Goal: Task Accomplishment & Management: Manage account settings

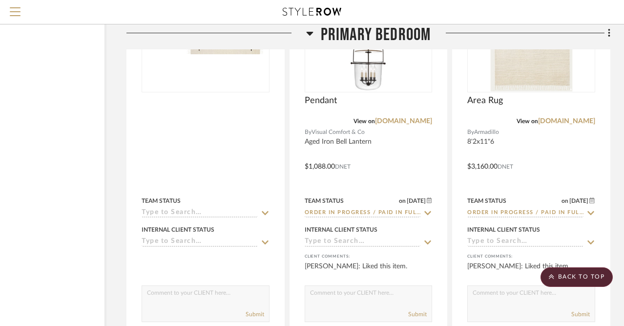
scroll to position [22817, 79]
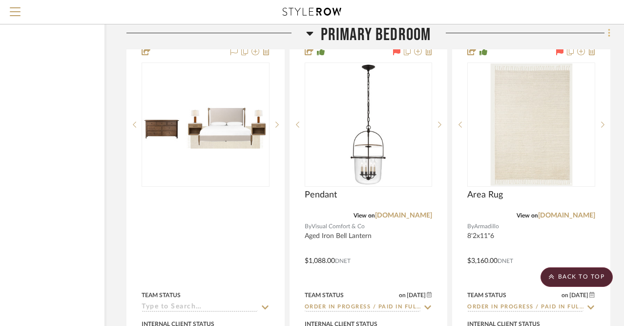
click at [609, 34] on icon at bounding box center [609, 33] width 2 height 8
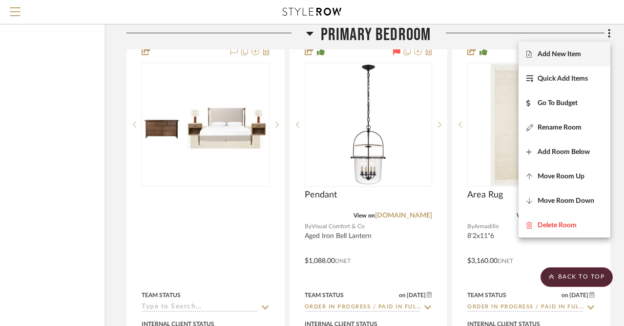
click at [551, 55] on span "Add New Item" at bounding box center [559, 54] width 43 height 8
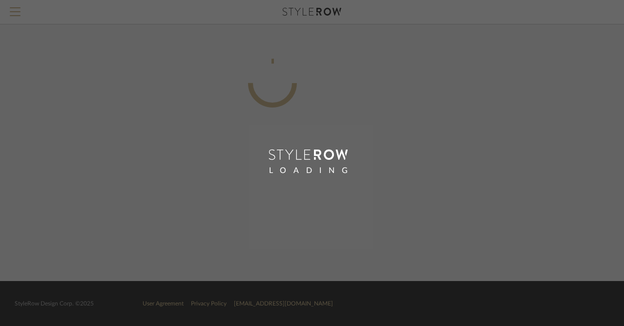
scroll to position [0, 72]
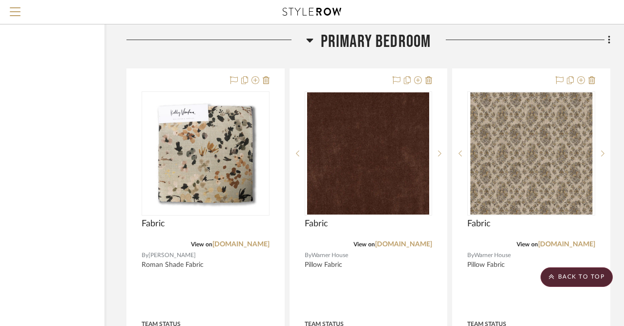
scroll to position [13232, 79]
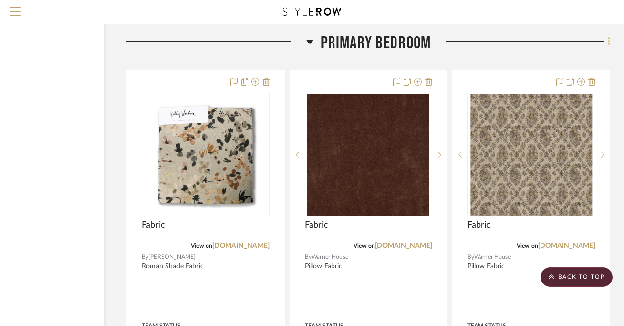
click at [607, 34] on fa-icon at bounding box center [608, 42] width 6 height 16
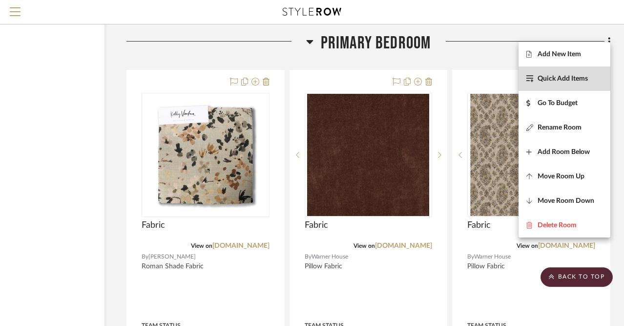
click at [588, 77] on span "Quick Add Items" at bounding box center [563, 79] width 50 height 8
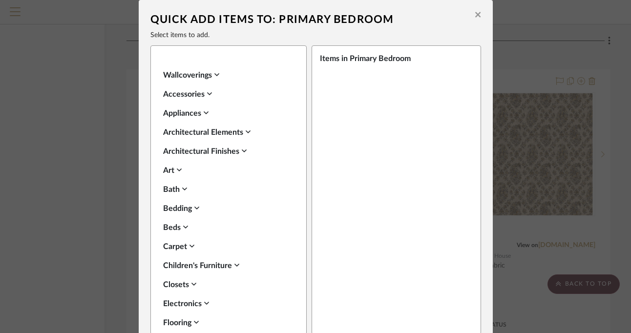
scroll to position [354, 0]
click at [195, 204] on icon at bounding box center [196, 208] width 5 height 8
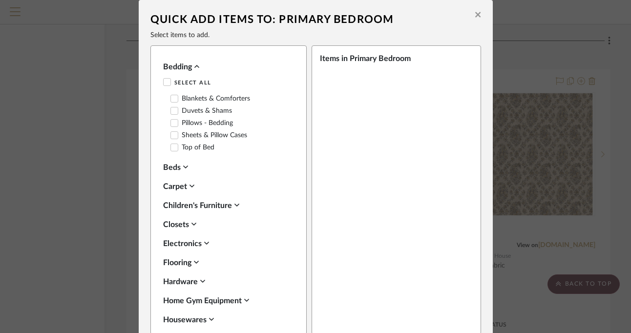
scroll to position [506, 0]
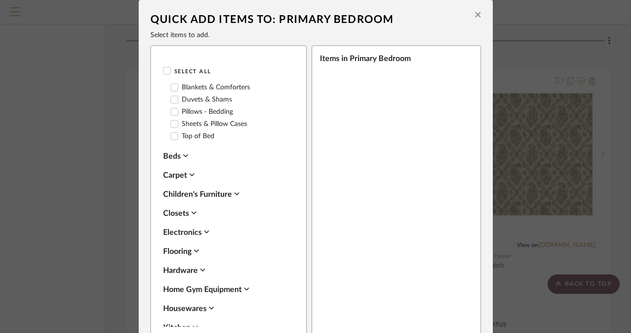
click at [185, 154] on icon at bounding box center [185, 155] width 5 height 3
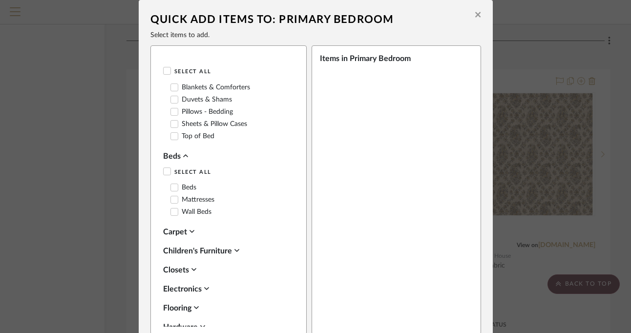
click at [173, 196] on icon at bounding box center [174, 199] width 7 height 7
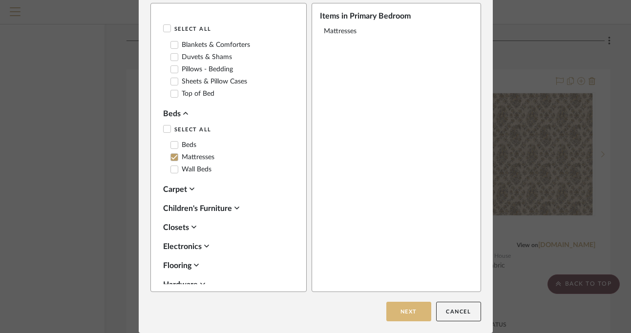
click at [402, 311] on button "Next" at bounding box center [408, 312] width 45 height 20
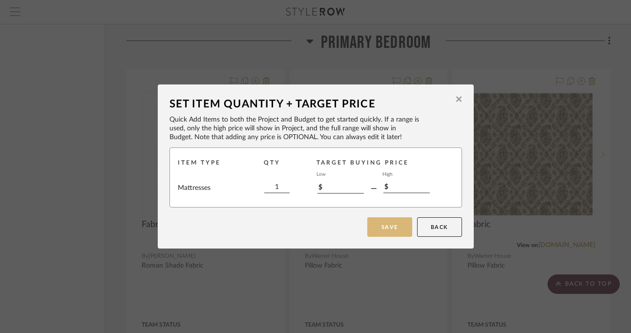
click at [381, 224] on button "Save" at bounding box center [389, 227] width 45 height 20
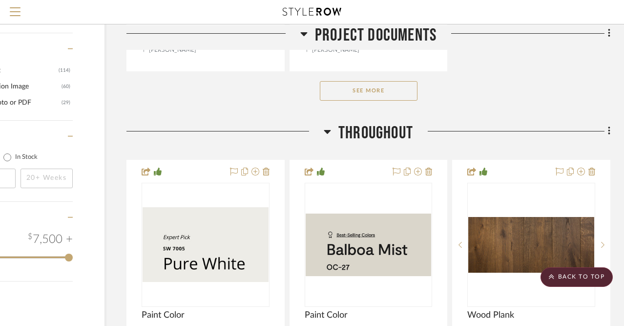
scroll to position [13232, 79]
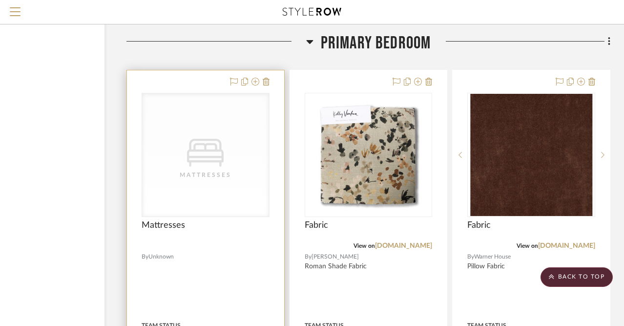
click at [199, 142] on icon "0" at bounding box center [205, 153] width 37 height 28
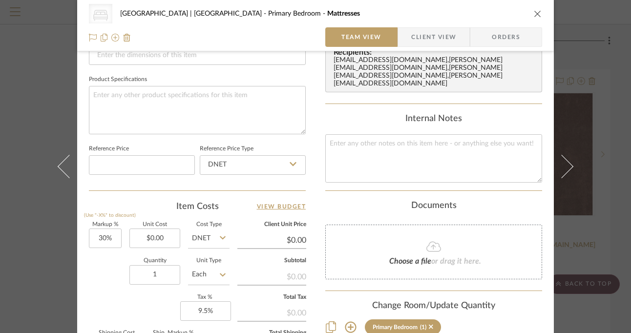
scroll to position [492, 0]
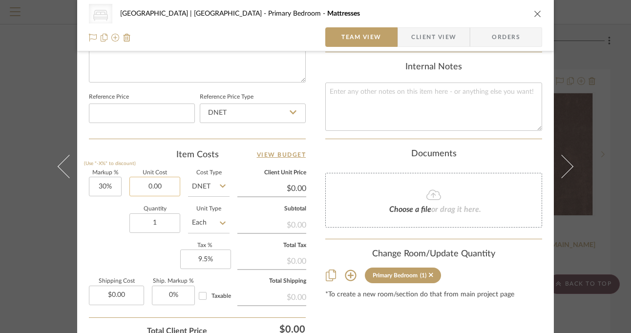
click at [155, 185] on input "0.00" at bounding box center [154, 187] width 51 height 20
type input "$4,100.00"
click at [100, 229] on div "Quantity 1 Unit Type Each" at bounding box center [159, 224] width 141 height 35
type input "$5,330.00"
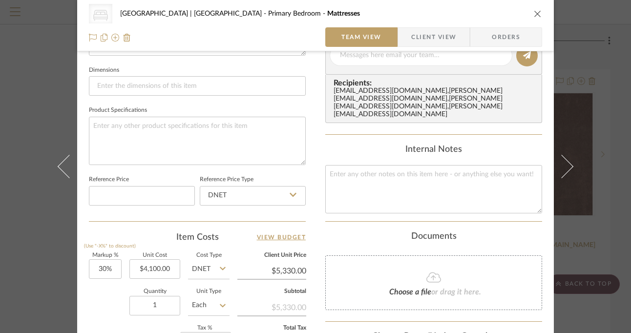
scroll to position [412, 0]
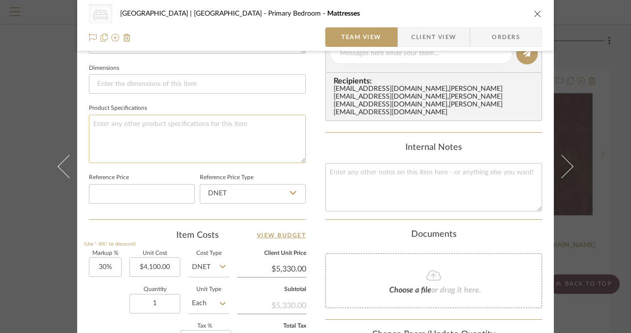
click at [210, 124] on textarea at bounding box center [197, 139] width 217 height 48
type textarea "76"w x 80"l x 15"deep"
click at [534, 13] on icon "close" at bounding box center [538, 14] width 8 height 8
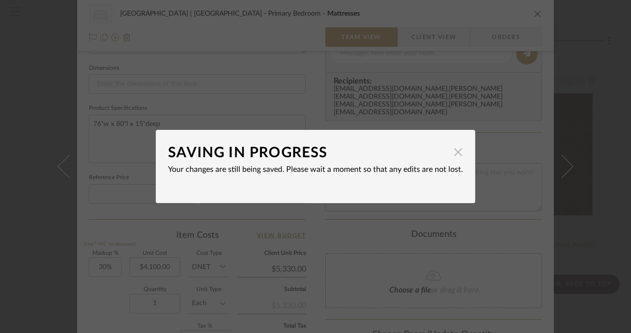
click at [456, 153] on span "button" at bounding box center [458, 152] width 20 height 20
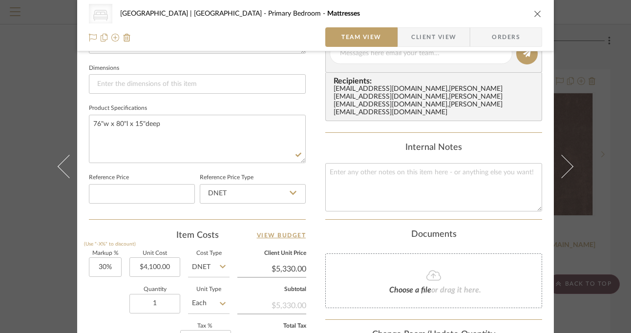
click at [535, 11] on icon "close" at bounding box center [538, 14] width 8 height 8
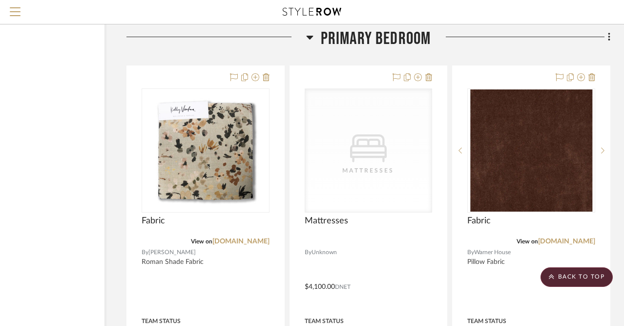
scroll to position [13156, 79]
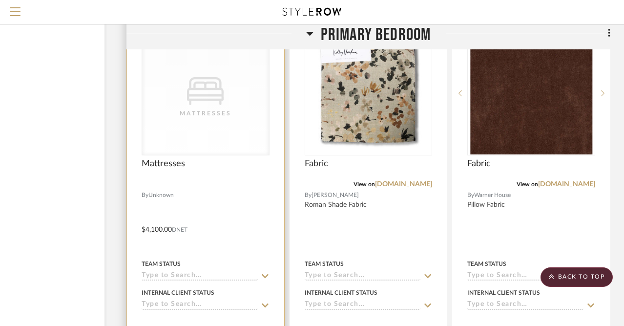
click at [226, 108] on div "Mattresses" at bounding box center [206, 113] width 98 height 10
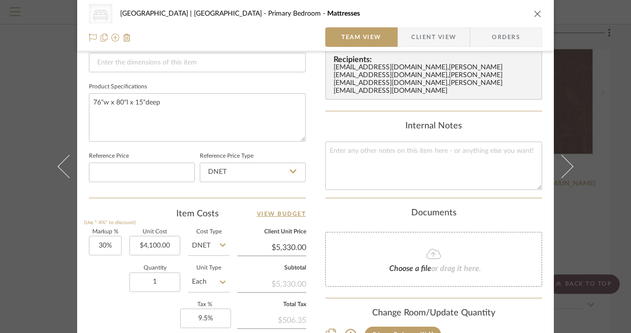
scroll to position [434, 0]
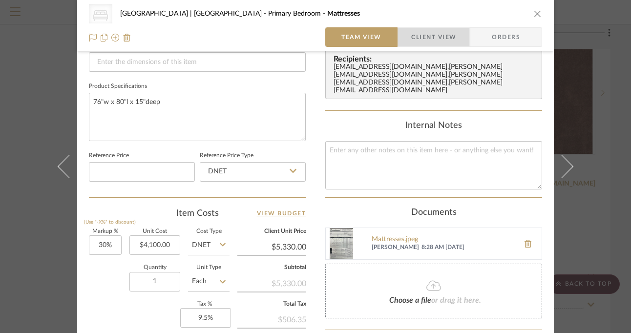
click at [436, 42] on span "Client View" at bounding box center [433, 37] width 45 height 20
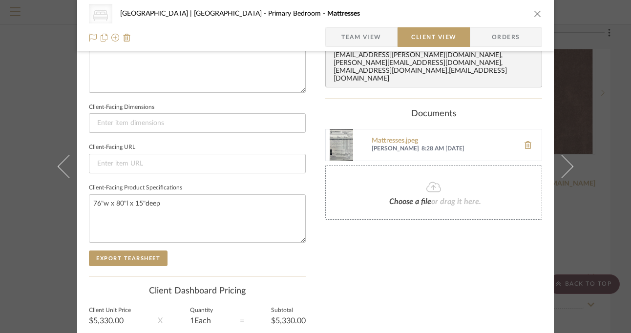
scroll to position [381, 0]
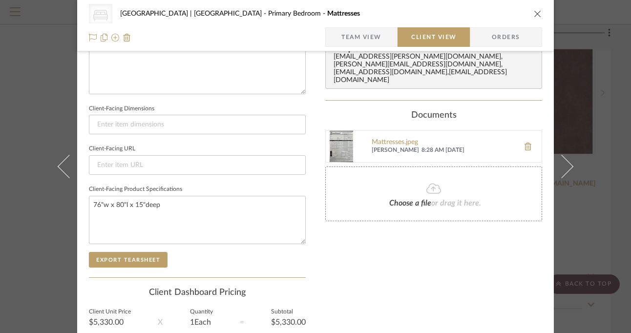
click at [534, 13] on icon "close" at bounding box center [538, 14] width 8 height 8
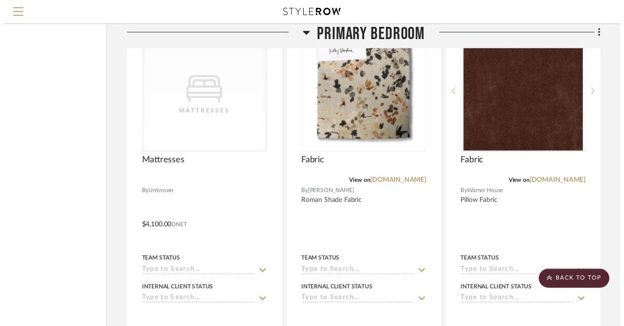
scroll to position [13293, 79]
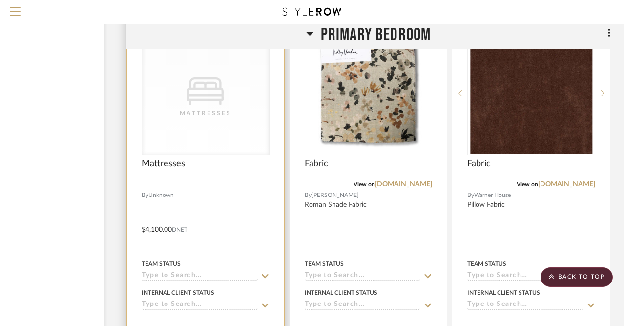
click at [227, 108] on div "Mattresses" at bounding box center [206, 113] width 98 height 10
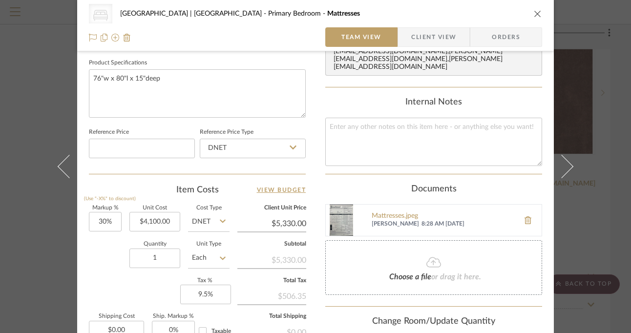
scroll to position [0, 0]
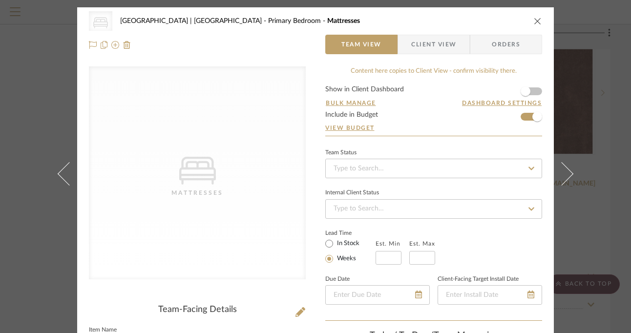
click at [441, 46] on span "Client View" at bounding box center [433, 45] width 45 height 20
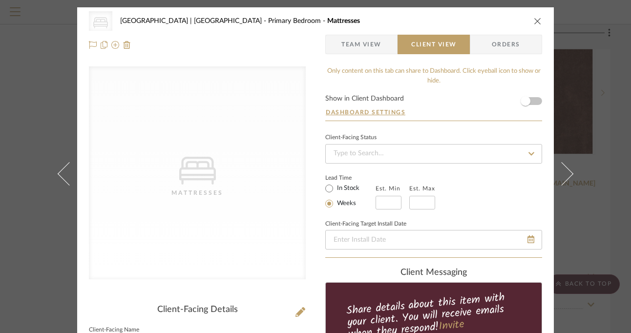
click at [535, 18] on icon "close" at bounding box center [538, 21] width 8 height 8
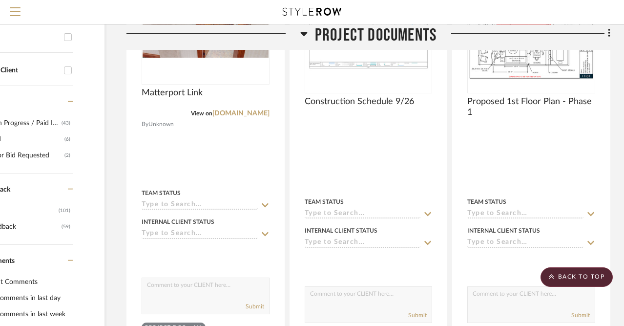
scroll to position [0, 79]
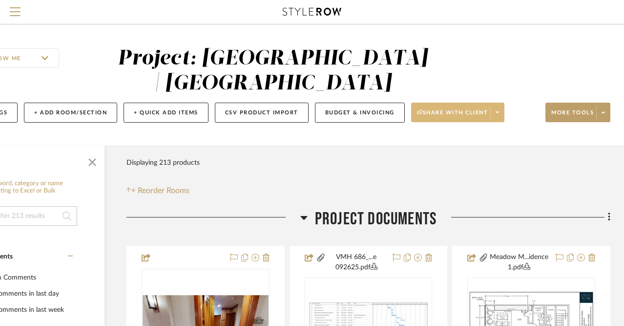
click at [458, 109] on span "Share with client" at bounding box center [452, 116] width 71 height 15
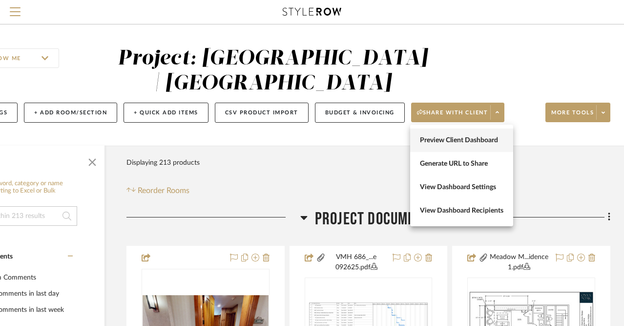
click at [455, 138] on span "Preview Client Dashboard" at bounding box center [462, 140] width 84 height 8
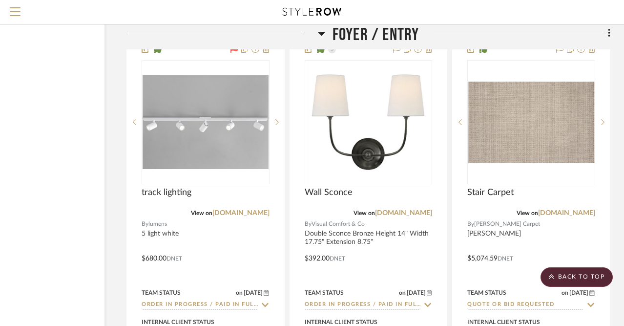
scroll to position [3029, 79]
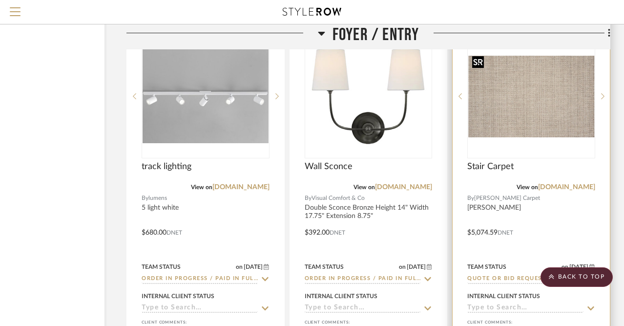
click at [560, 97] on img "0" at bounding box center [531, 97] width 126 height 82
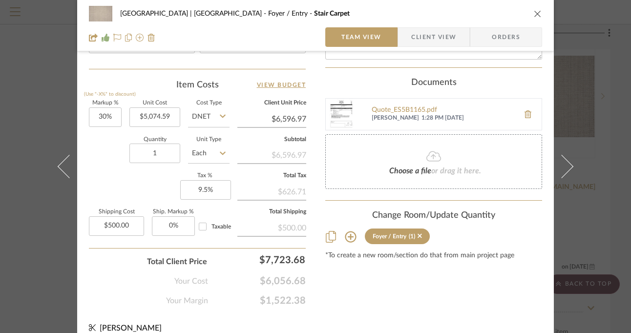
scroll to position [574, 0]
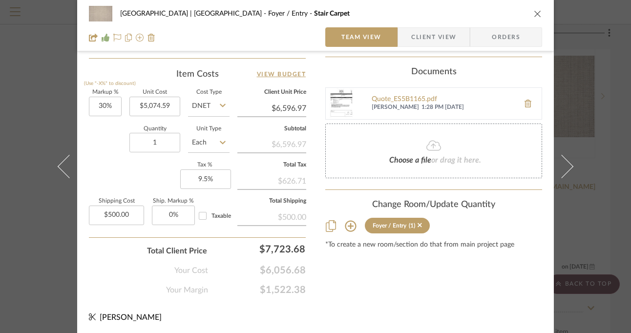
click at [534, 11] on icon "close" at bounding box center [538, 14] width 8 height 8
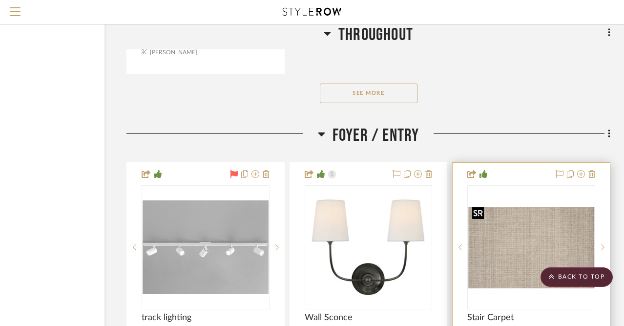
click at [536, 236] on img "0" at bounding box center [531, 248] width 126 height 82
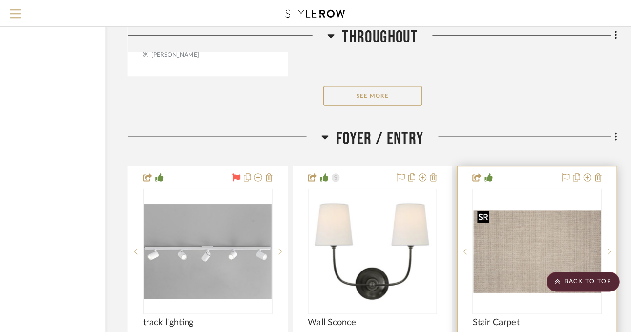
scroll to position [0, 0]
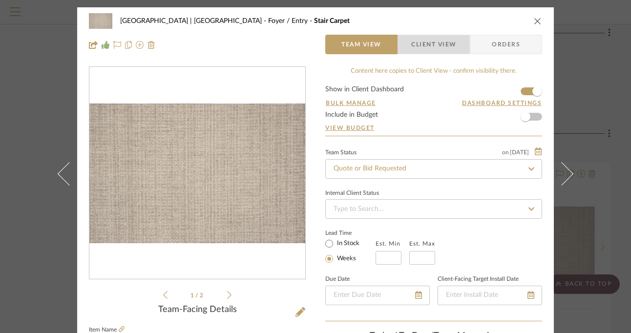
click at [433, 47] on span "Client View" at bounding box center [433, 45] width 45 height 20
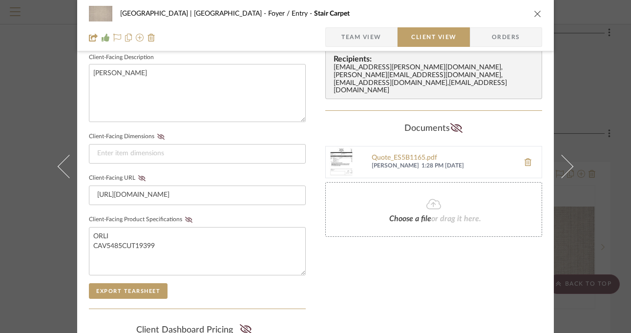
scroll to position [317, 0]
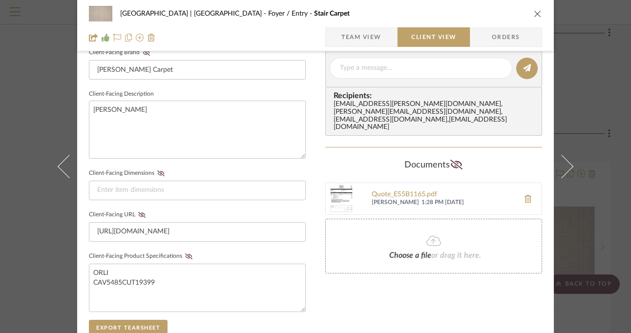
click at [534, 13] on icon "close" at bounding box center [538, 14] width 8 height 8
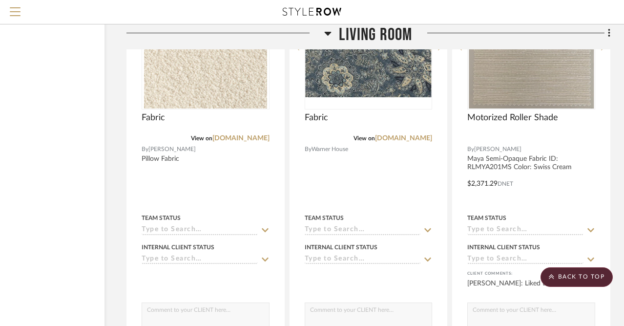
scroll to position [8615, 79]
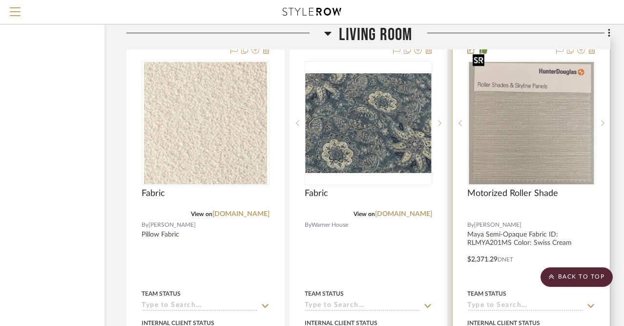
click at [528, 142] on img "0" at bounding box center [532, 123] width 126 height 122
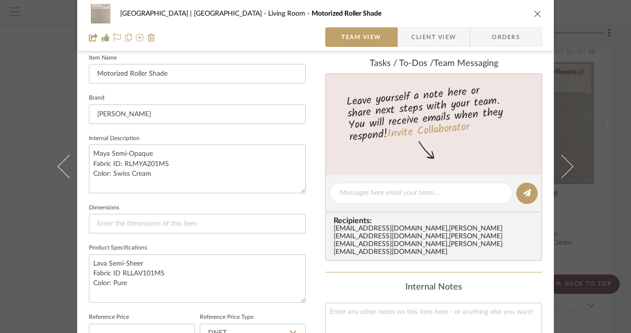
scroll to position [0, 0]
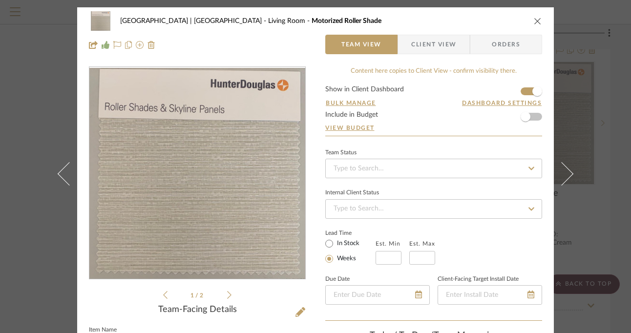
click at [431, 52] on span "Client View" at bounding box center [433, 45] width 45 height 20
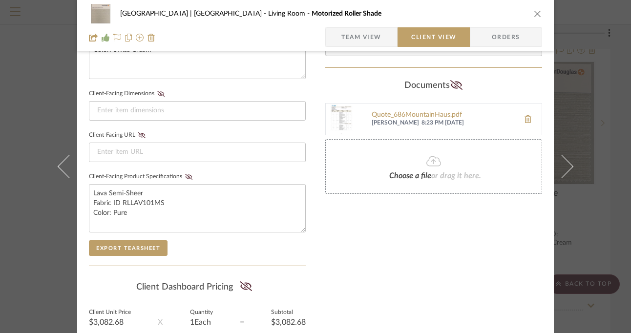
scroll to position [487, 0]
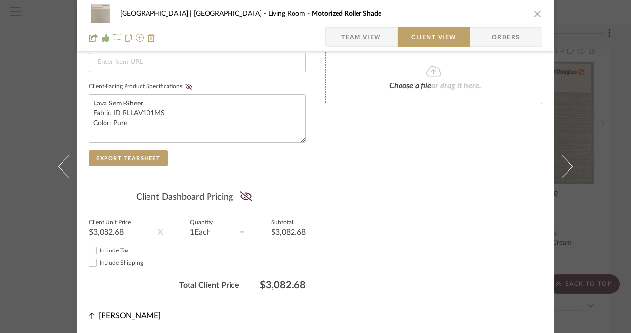
click at [534, 12] on icon "close" at bounding box center [538, 14] width 8 height 8
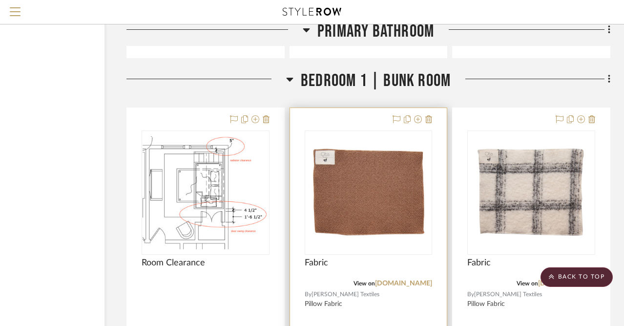
scroll to position [15059, 79]
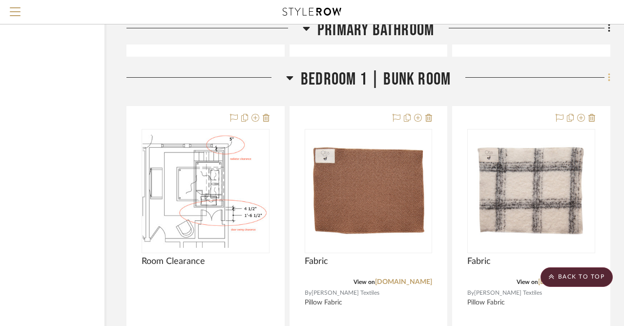
click at [609, 72] on icon at bounding box center [609, 77] width 3 height 11
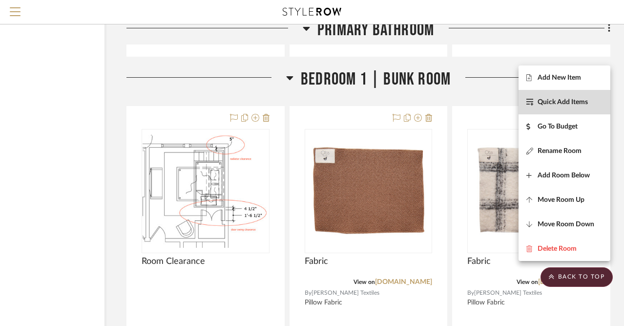
click at [571, 102] on span "Quick Add Items" at bounding box center [563, 102] width 50 height 8
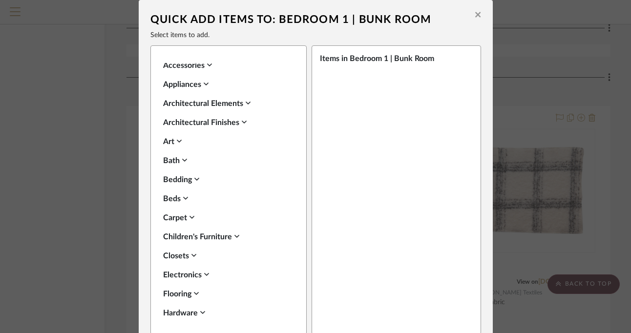
scroll to position [102, 0]
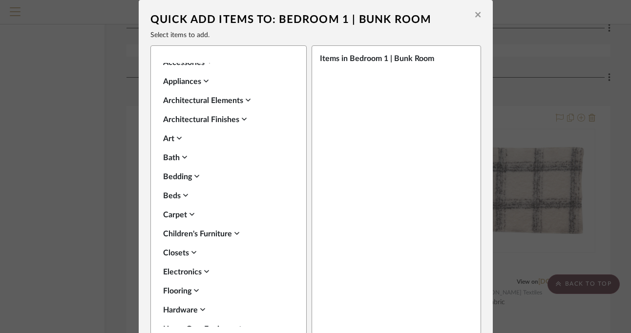
click at [183, 194] on icon at bounding box center [185, 195] width 5 height 8
click at [173, 239] on icon at bounding box center [174, 239] width 7 height 7
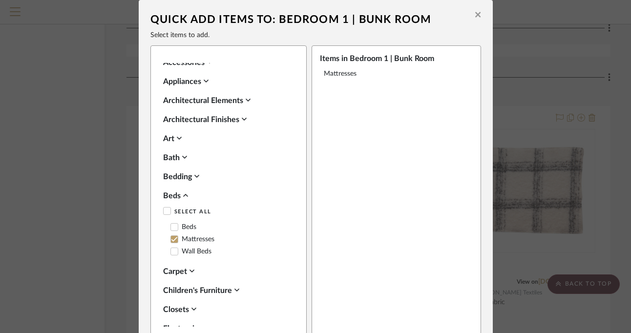
scroll to position [42, 0]
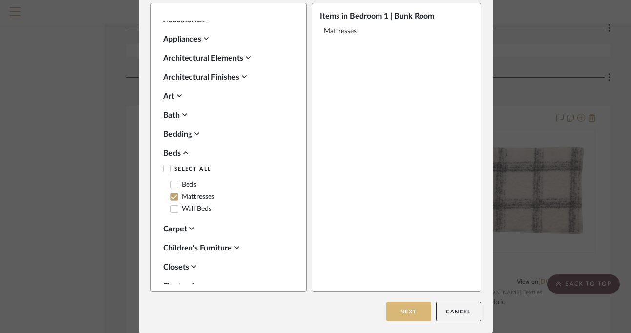
click at [406, 313] on button "Next" at bounding box center [408, 312] width 45 height 20
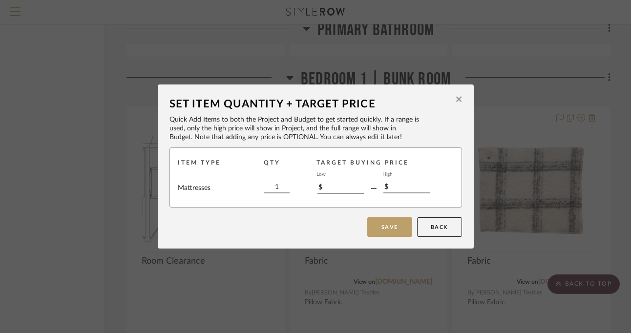
scroll to position [0, 0]
click at [391, 225] on button "Save" at bounding box center [389, 227] width 45 height 20
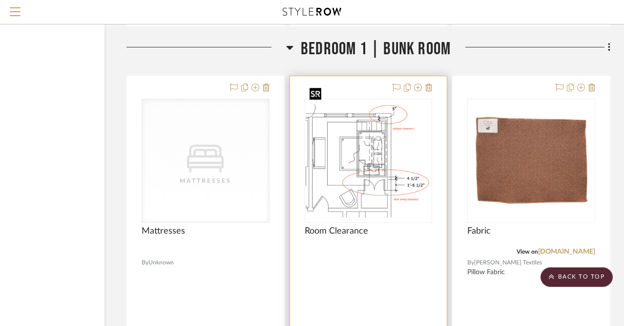
scroll to position [15096, 79]
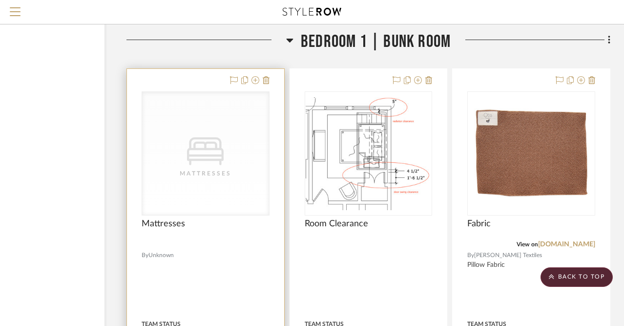
click at [187, 169] on div "Mattresses" at bounding box center [206, 174] width 98 height 10
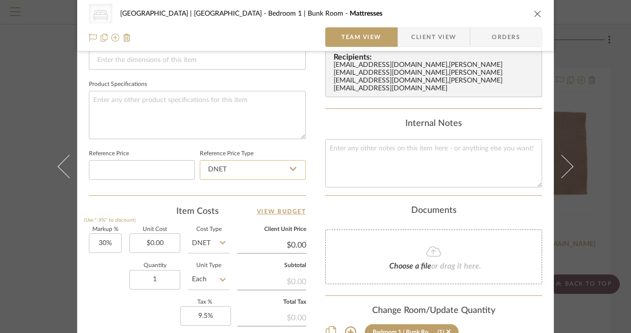
scroll to position [447, 0]
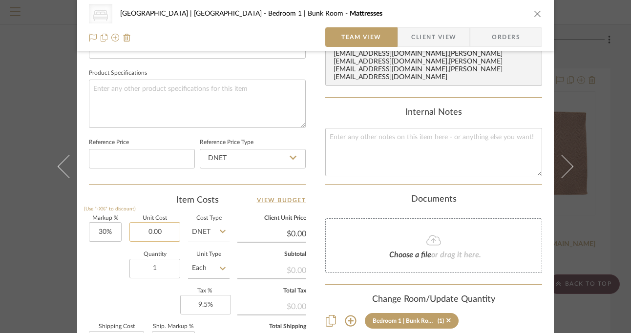
click at [159, 231] on input "0.00" at bounding box center [154, 232] width 51 height 20
type input "$400.00"
click at [94, 275] on div "Quantity 1 Unit Type Each" at bounding box center [159, 269] width 141 height 35
type input "$520.00"
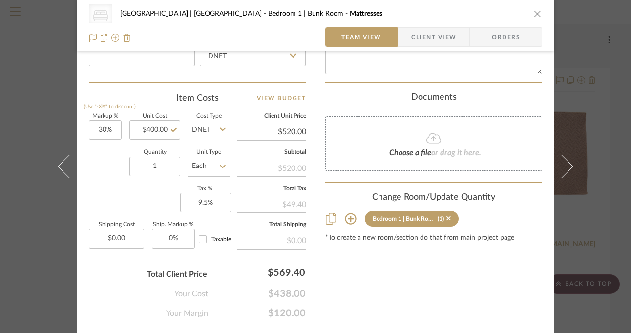
scroll to position [573, 0]
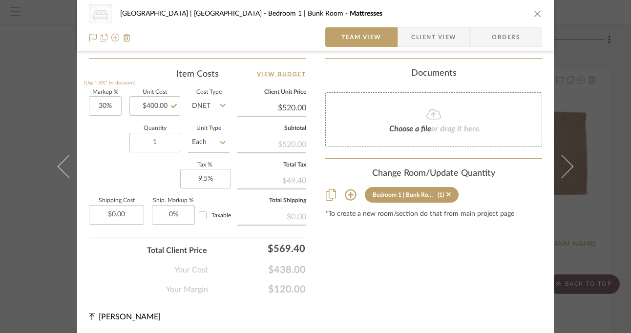
click at [534, 12] on icon "close" at bounding box center [538, 14] width 8 height 8
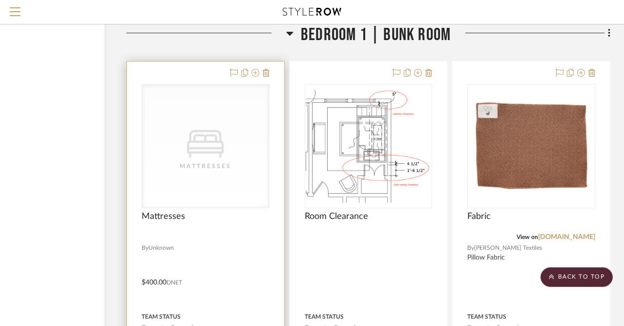
click at [172, 123] on div "CategoryIconBeds Created with Sketch. Mattresses" at bounding box center [205, 146] width 127 height 123
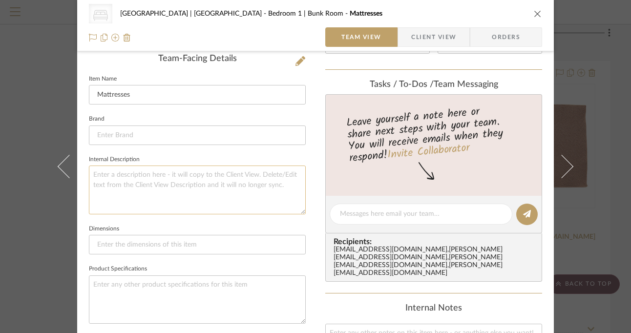
scroll to position [255, 0]
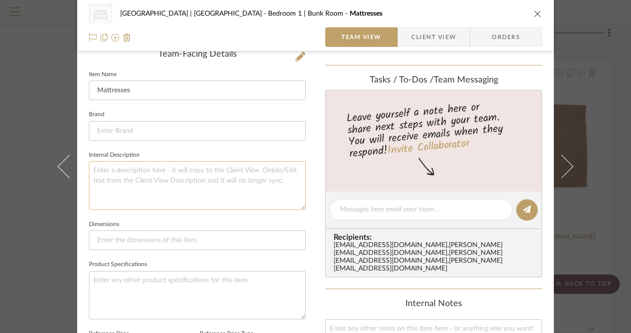
click at [127, 168] on textarea at bounding box center [197, 185] width 217 height 48
type textarea "Twin for Top Bunk"
click at [254, 188] on textarea "Twin for Top Bunk 38"w x 74"l x 7.5"deep" at bounding box center [197, 185] width 217 height 48
type textarea "Twin for Top Bunk 38"w x 74"l x 7.5"deep"
click at [536, 12] on icon "close" at bounding box center [538, 14] width 8 height 8
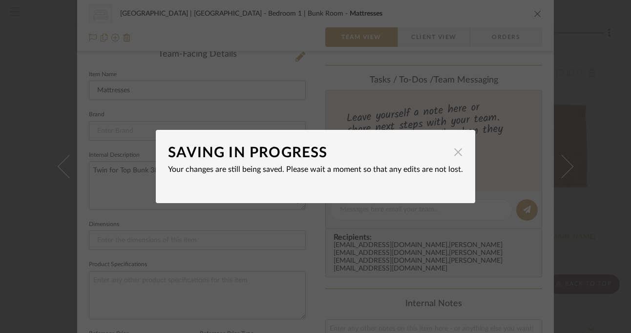
click at [457, 154] on span "button" at bounding box center [458, 152] width 20 height 20
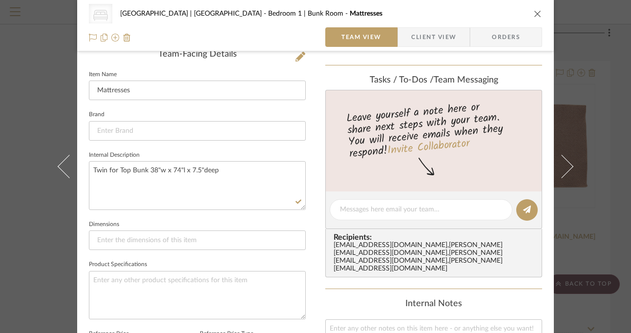
click at [535, 13] on icon "close" at bounding box center [538, 14] width 8 height 8
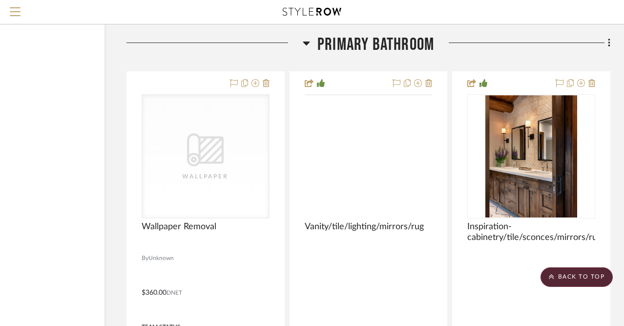
scroll to position [14555, 79]
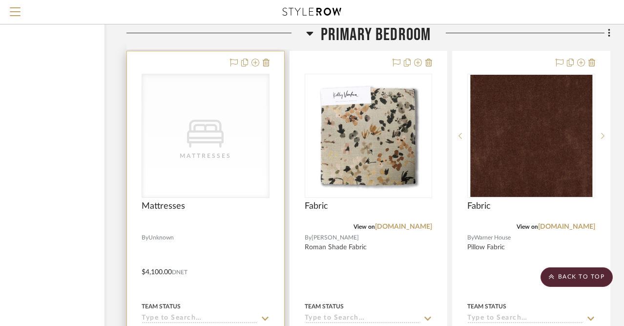
click at [189, 144] on div "CategoryIconBeds Created with Sketch. Mattresses" at bounding box center [205, 135] width 127 height 123
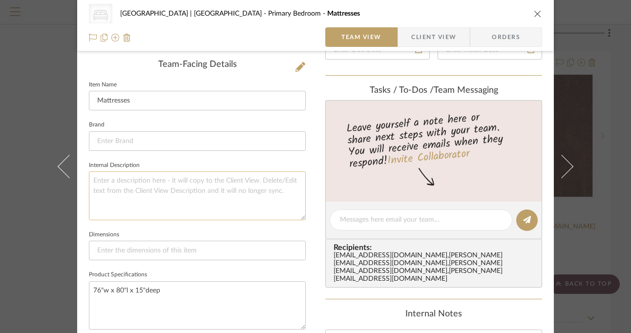
scroll to position [253, 0]
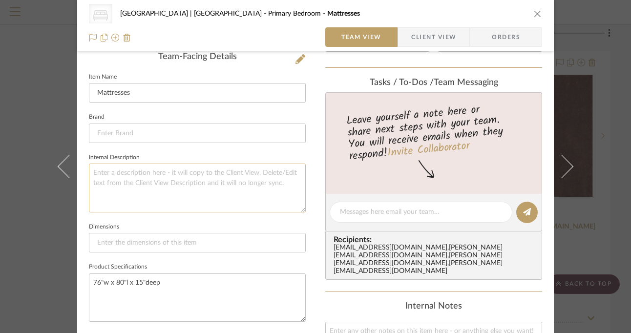
click at [166, 173] on textarea at bounding box center [197, 188] width 217 height 48
type textarea "Eastern King Estate Mattress, Pillow Top"
click at [131, 174] on textarea "Eastern King Estate Mattress, Pillow Top" at bounding box center [197, 188] width 217 height 48
click at [163, 174] on textarea "Eastern King Lux Estate Mattress, Pillow Top" at bounding box center [197, 188] width 217 height 48
click at [206, 173] on textarea "Eastern King Lux Estate Firm Mattress, Pillow Top" at bounding box center [197, 188] width 217 height 48
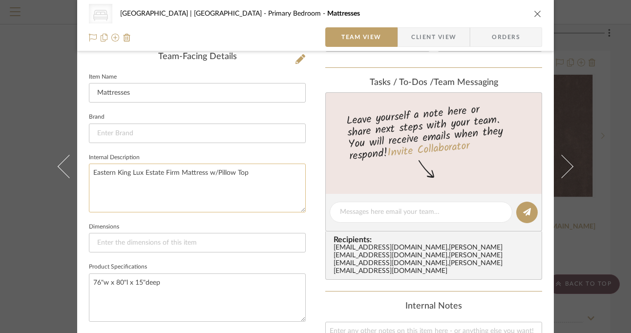
click at [269, 176] on textarea "Eastern King Lux Estate Firm Mattress w/Pillow Top" at bounding box center [197, 188] width 217 height 48
type textarea "Eastern King Lux Estate Firm Mattress w/Pillow Top"
drag, startPoint x: 161, startPoint y: 284, endPoint x: 83, endPoint y: 281, distance: 78.2
click at [83, 281] on div "CategoryIconBeds Created with Sketch. Mattresses [GEOGRAPHIC_DATA] | [GEOGRAPHI…" at bounding box center [315, 204] width 477 height 900
click at [272, 176] on textarea "Eastern King Lux Estate Firm Mattress w/Pillow Top" at bounding box center [197, 188] width 217 height 48
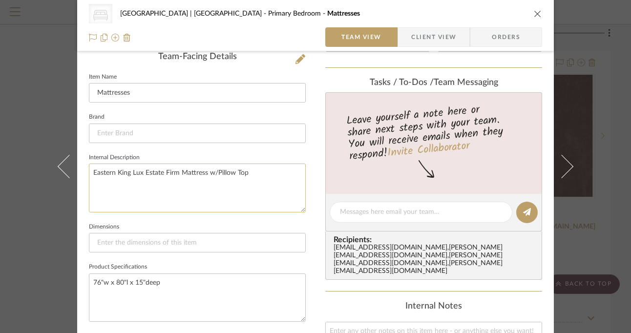
paste textarea "76"w x 80"l x 15"deep"
type textarea "Eastern King Lux Estate Firm Mattress w/Pillow Top 76"w x 80"l x 15"deep"
click at [534, 12] on icon "close" at bounding box center [538, 14] width 8 height 8
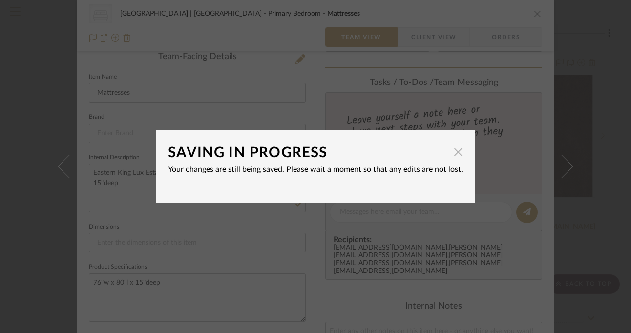
click at [451, 155] on span "button" at bounding box center [458, 152] width 20 height 20
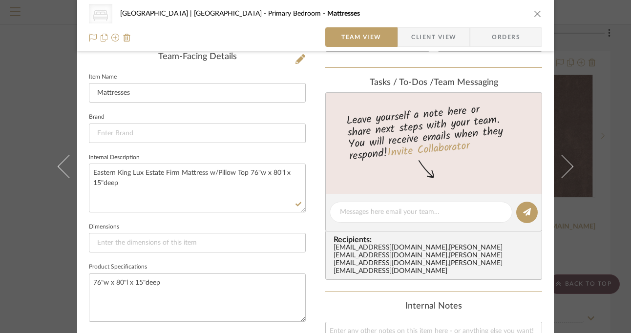
click at [536, 14] on icon "close" at bounding box center [538, 14] width 8 height 8
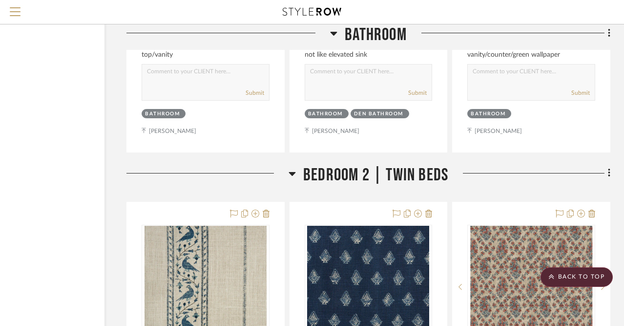
scroll to position [17261, 79]
click at [608, 168] on icon at bounding box center [609, 173] width 3 height 11
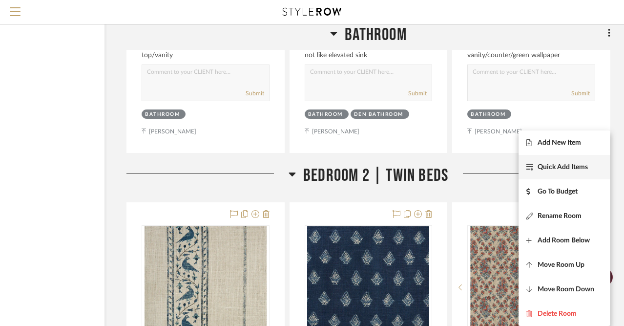
click at [571, 165] on span "Quick Add Items" at bounding box center [563, 167] width 50 height 8
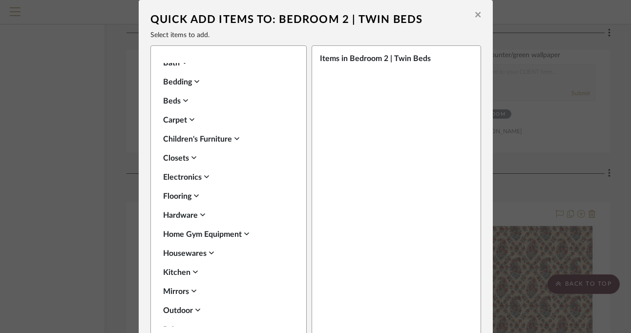
scroll to position [128, 0]
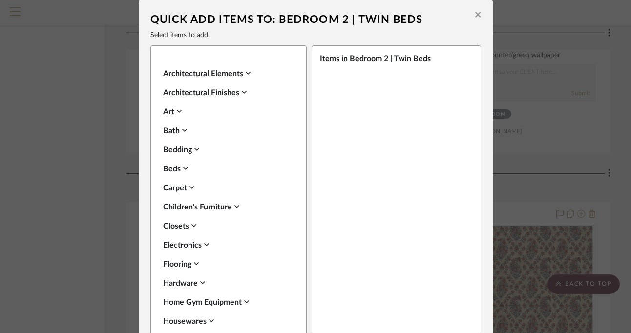
click at [179, 170] on div "Beds" at bounding box center [226, 169] width 126 height 12
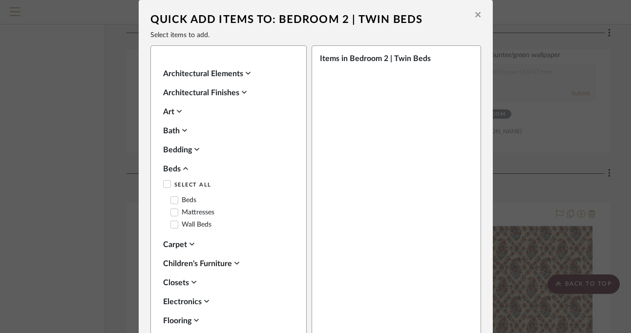
click at [172, 215] on icon at bounding box center [174, 212] width 7 height 7
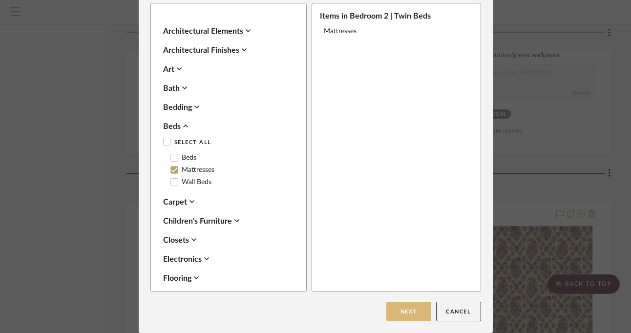
click at [394, 311] on button "Next" at bounding box center [408, 312] width 45 height 20
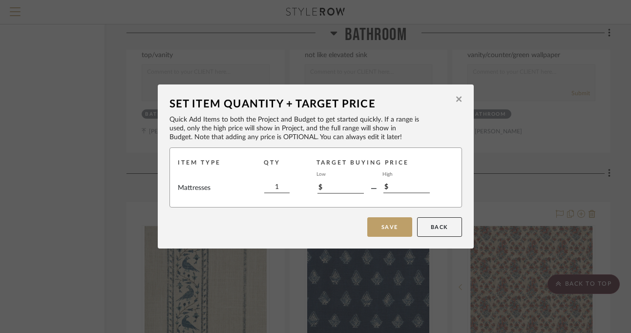
scroll to position [0, 0]
click at [393, 230] on button "Save" at bounding box center [389, 227] width 45 height 20
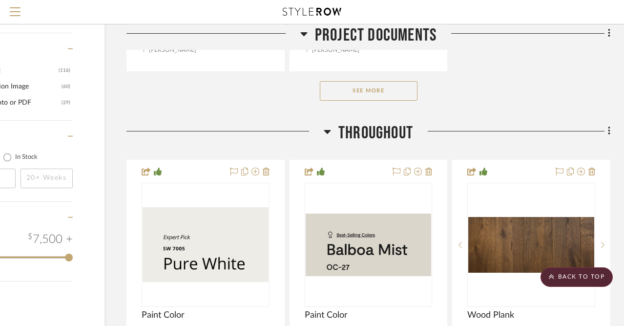
scroll to position [17261, 79]
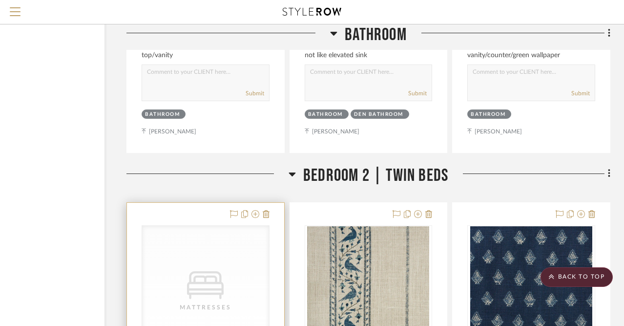
click at [203, 262] on icon "CategoryIconBeds Created with Sketch." at bounding box center [205, 280] width 37 height 37
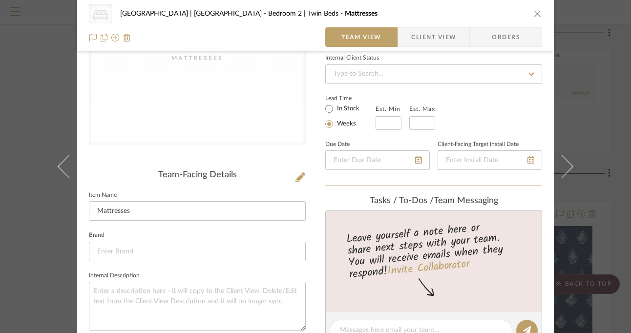
scroll to position [162, 0]
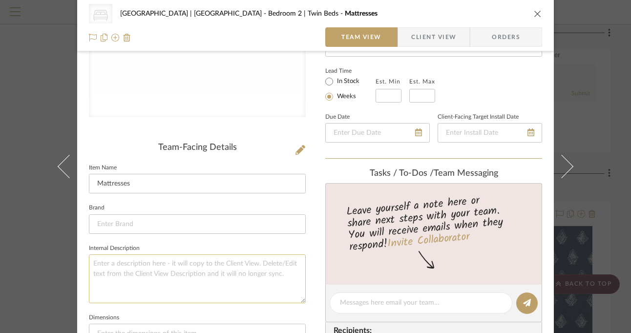
click at [176, 259] on textarea at bounding box center [197, 278] width 217 height 48
type textarea "Postur-pedic Twin"
type textarea "Postur-pedic Twin w/Pillow Top"
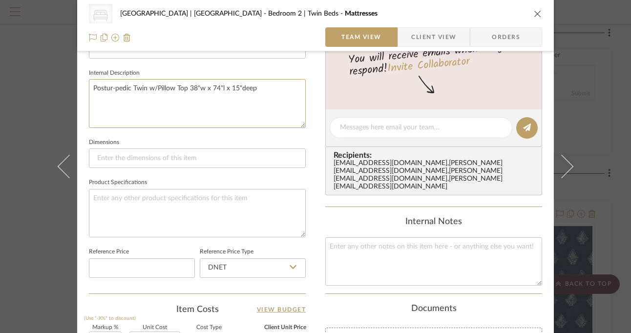
scroll to position [372, 0]
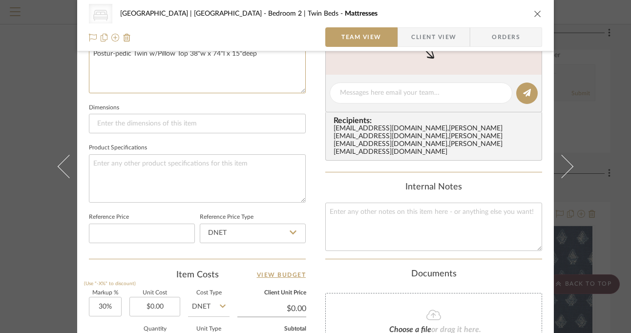
type textarea "Postur-pedic Twin w/Pillow Top 38"w x 74"l x 15"deep"
click at [169, 307] on input "0.00" at bounding box center [154, 307] width 51 height 20
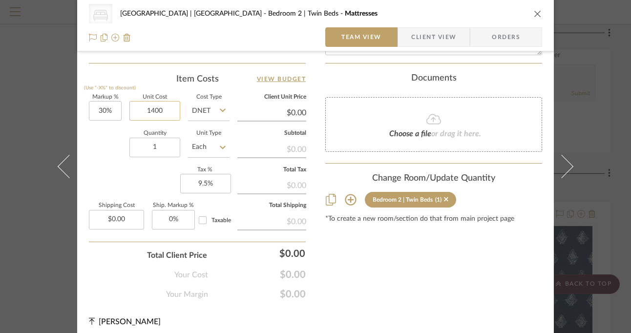
scroll to position [573, 0]
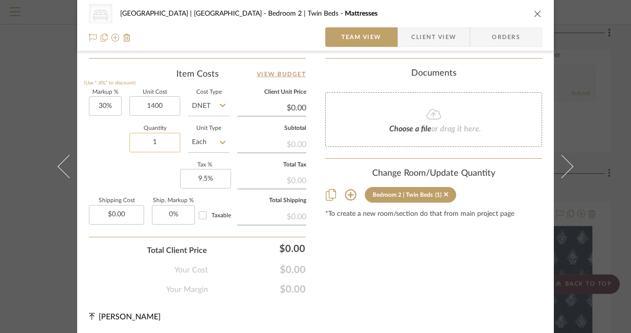
type input "$1,400.00"
click at [162, 143] on input "1" at bounding box center [154, 143] width 51 height 20
type input "$1,820.00"
type input "2"
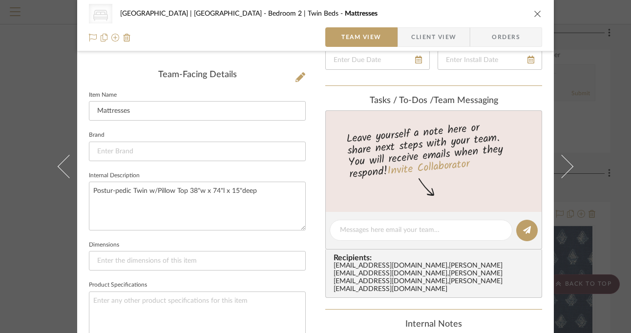
scroll to position [242, 0]
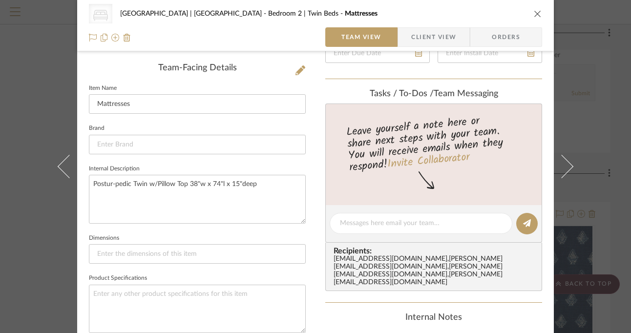
click at [535, 13] on icon "close" at bounding box center [538, 14] width 8 height 8
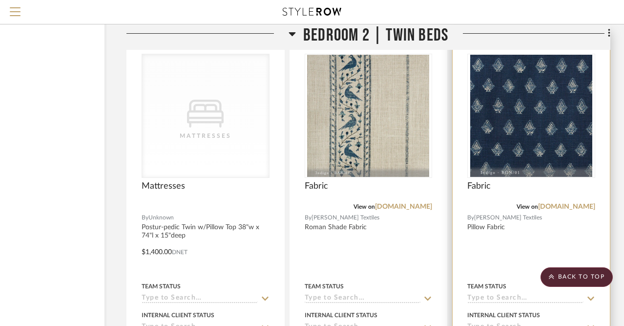
scroll to position [17472, 79]
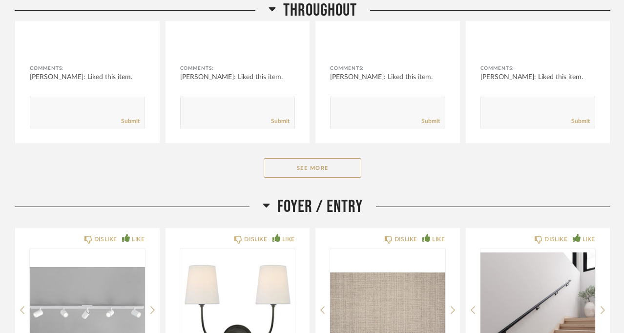
scroll to position [778, 0]
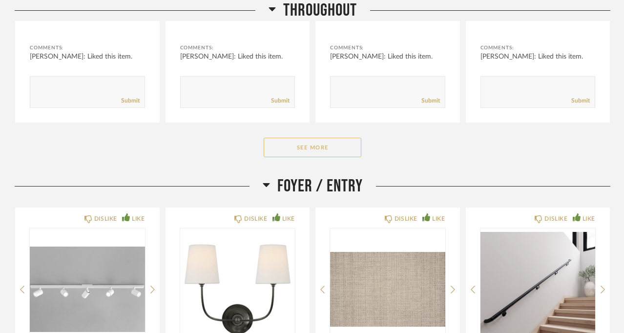
click at [324, 138] on button "See More" at bounding box center [313, 148] width 98 height 20
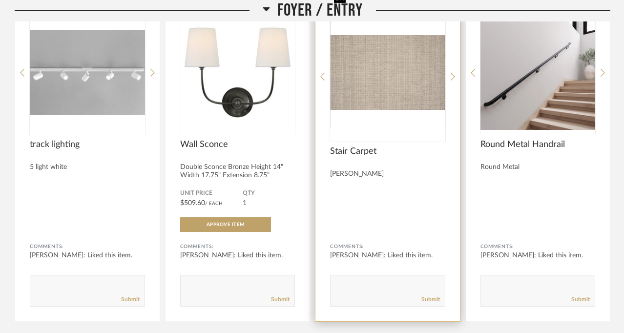
scroll to position [1317, 0]
click at [390, 59] on img "0" at bounding box center [387, 72] width 115 height 122
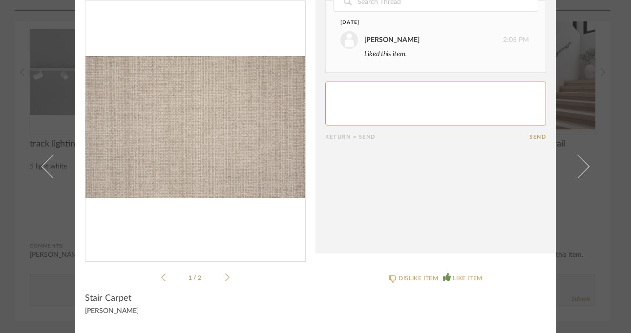
scroll to position [0, 0]
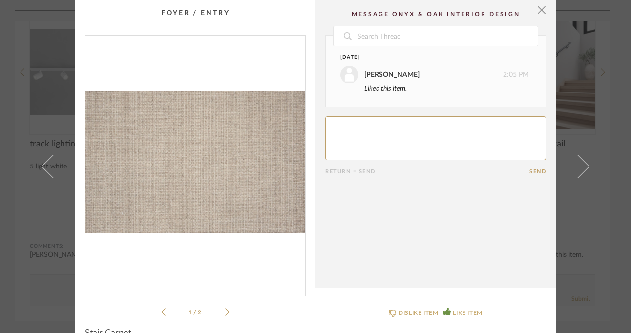
click at [539, 13] on span "button" at bounding box center [542, 10] width 20 height 20
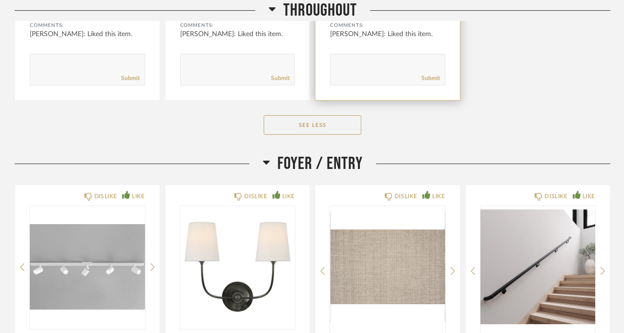
scroll to position [1242, 0]
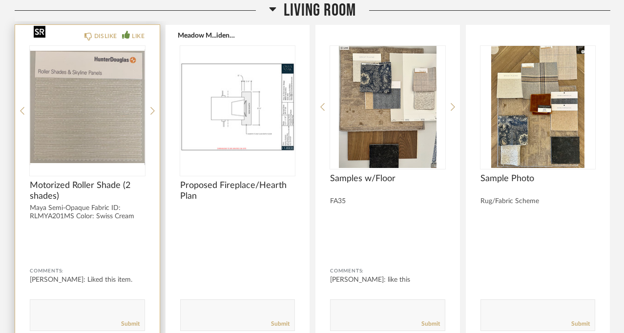
scroll to position [2563, 0]
click at [78, 86] on img "0" at bounding box center [87, 106] width 115 height 122
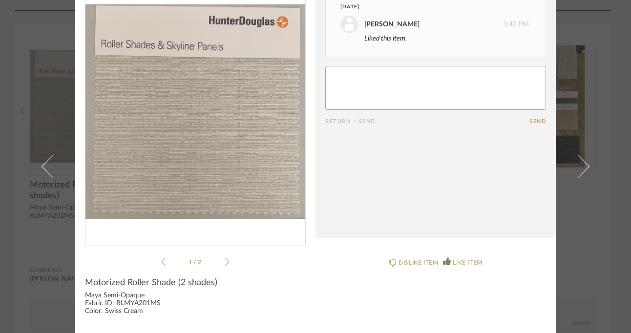
scroll to position [0, 0]
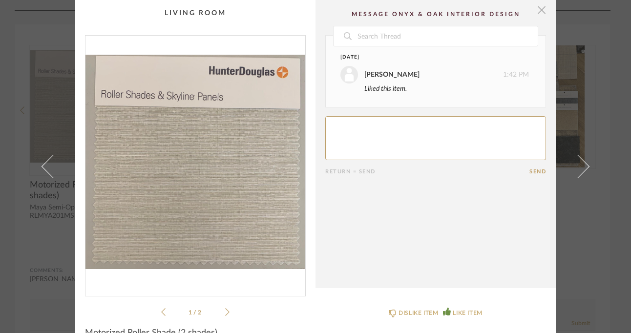
click at [538, 11] on span "button" at bounding box center [542, 10] width 20 height 20
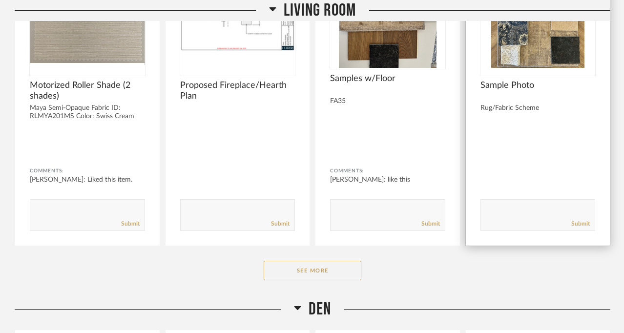
scroll to position [2716, 0]
